Goal: Task Accomplishment & Management: Manage account settings

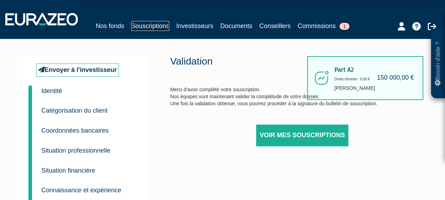
click at [144, 26] on link "Souscriptions" at bounding box center [150, 26] width 38 height 10
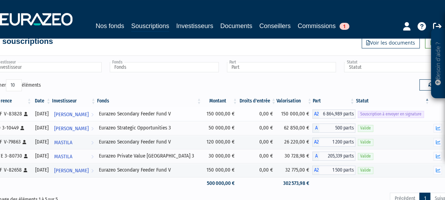
scroll to position [15, 15]
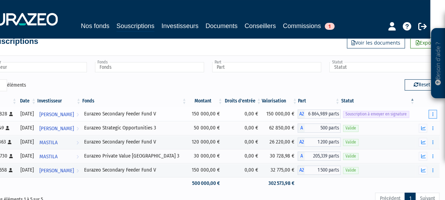
click at [434, 113] on button "button" at bounding box center [432, 114] width 8 height 9
click at [409, 125] on link "Envoyer à signer" at bounding box center [414, 127] width 40 height 12
click at [431, 113] on button "button" at bounding box center [432, 114] width 8 height 9
click at [417, 127] on link "Envoyer à signer" at bounding box center [414, 127] width 40 height 12
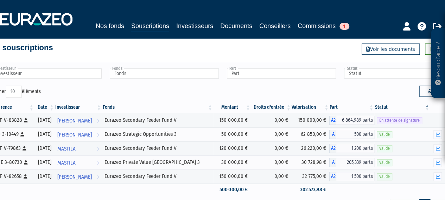
scroll to position [19, 0]
